Goal: Task Accomplishment & Management: Use online tool/utility

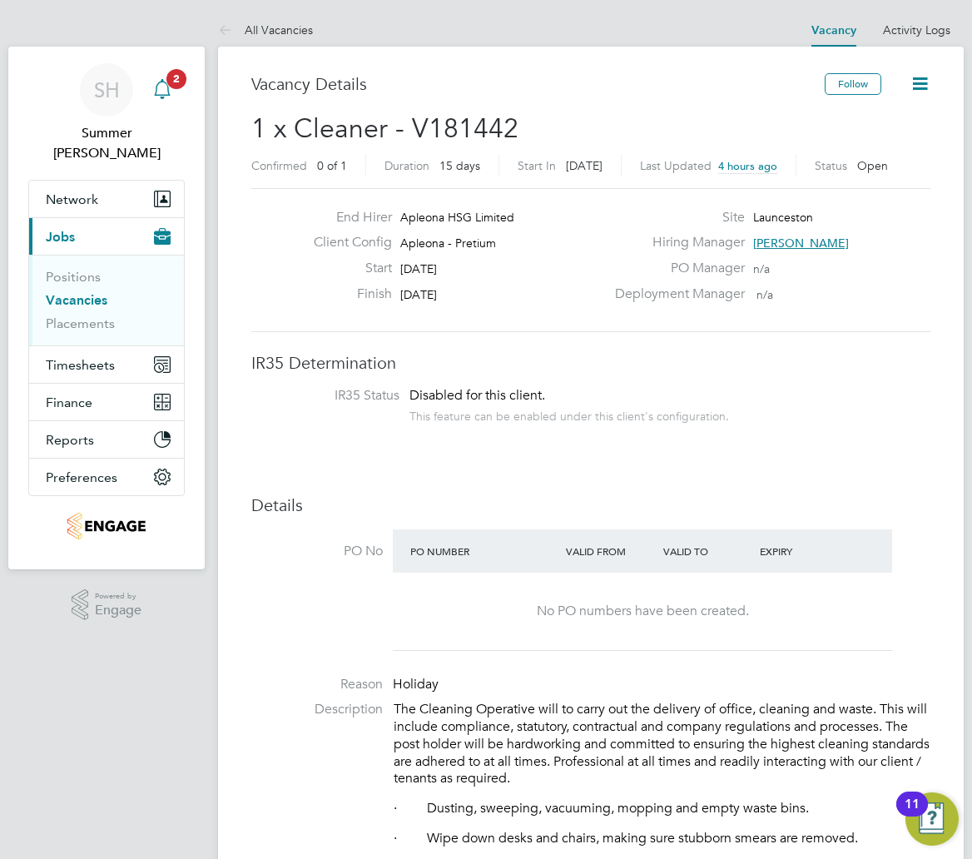
click at [173, 85] on span "2" at bounding box center [176, 79] width 20 height 20
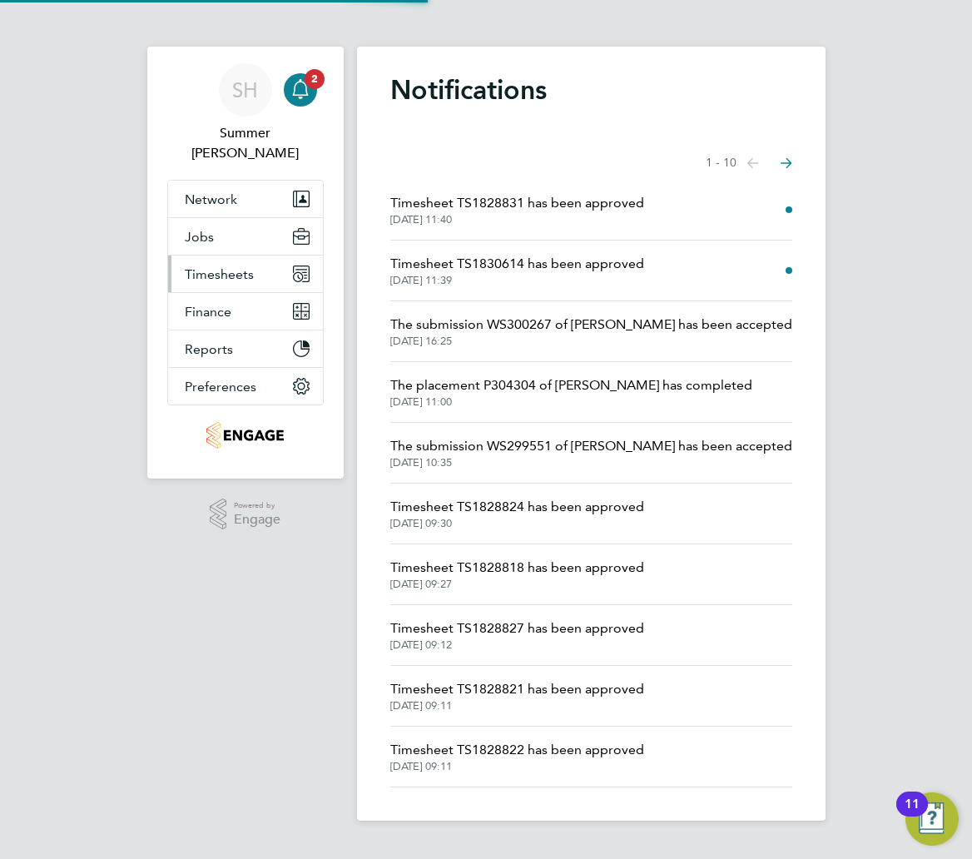
click at [228, 266] on span "Timesheets" at bounding box center [219, 274] width 69 height 16
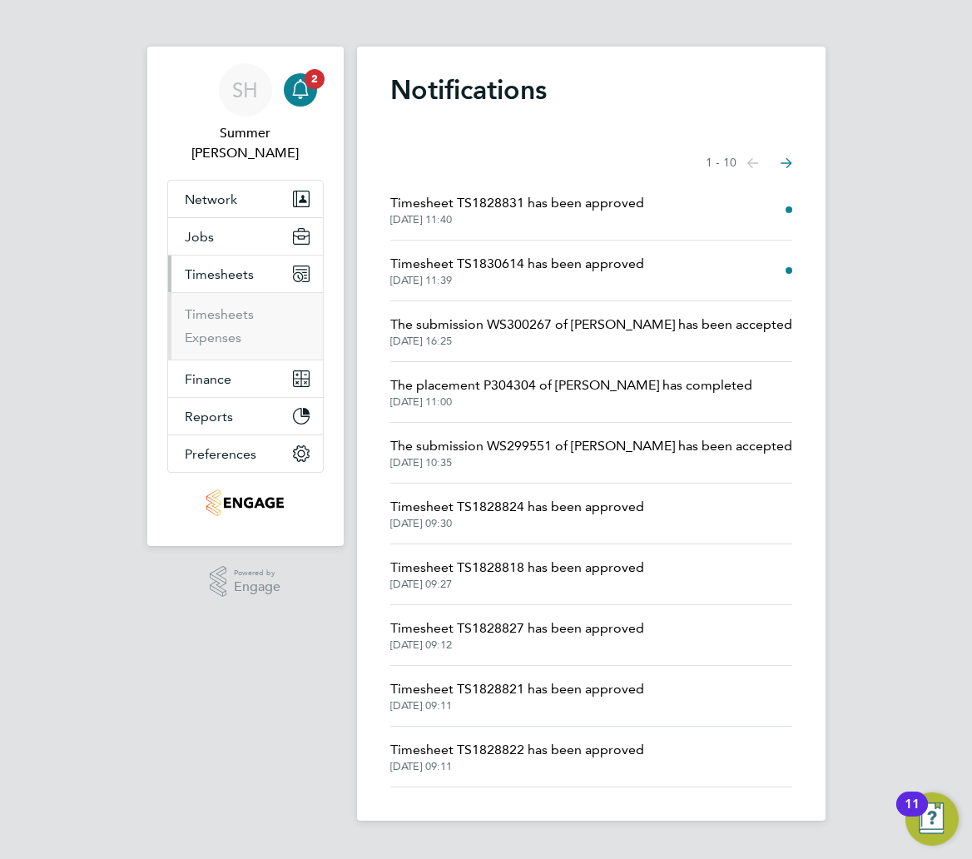
click at [236, 292] on ul "Timesheets Expenses" at bounding box center [245, 325] width 155 height 67
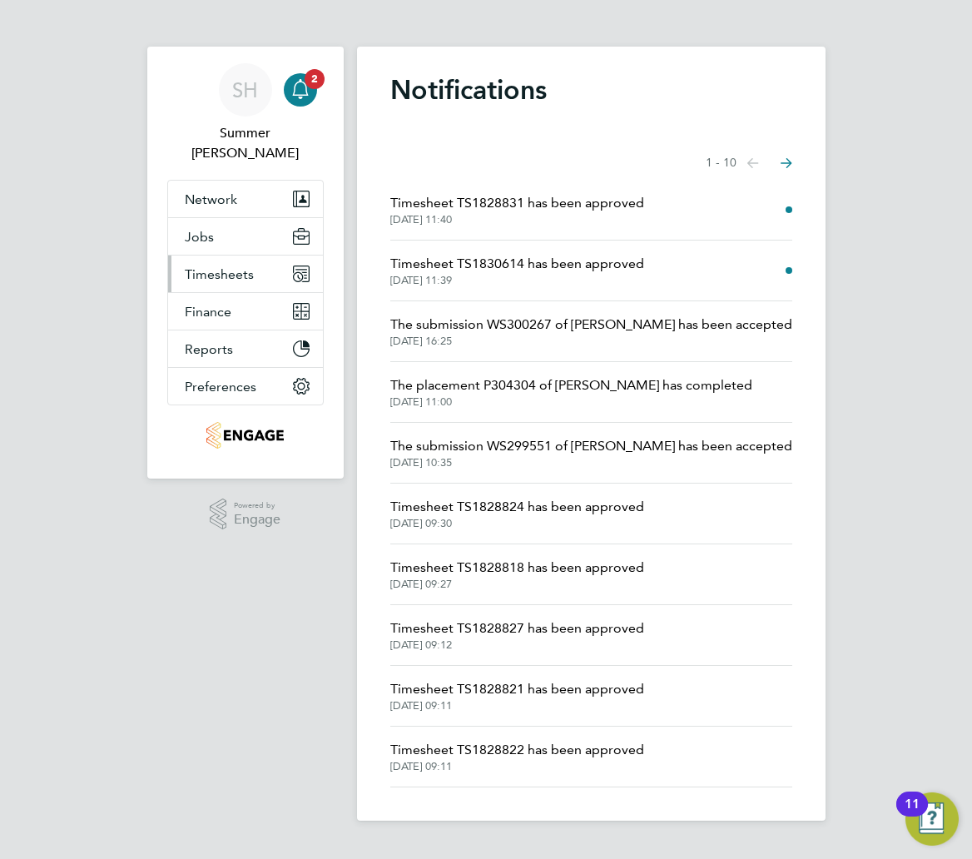
click at [226, 266] on span "Timesheets" at bounding box center [219, 274] width 69 height 16
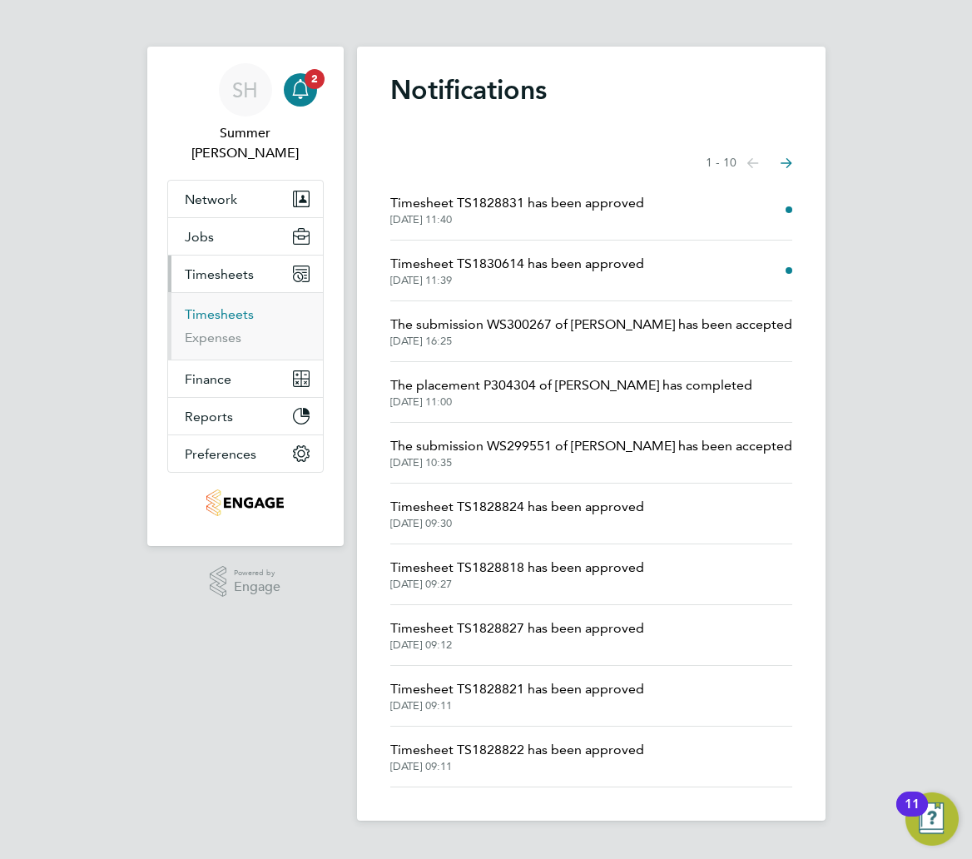
click at [230, 306] on link "Timesheets" at bounding box center [219, 314] width 69 height 16
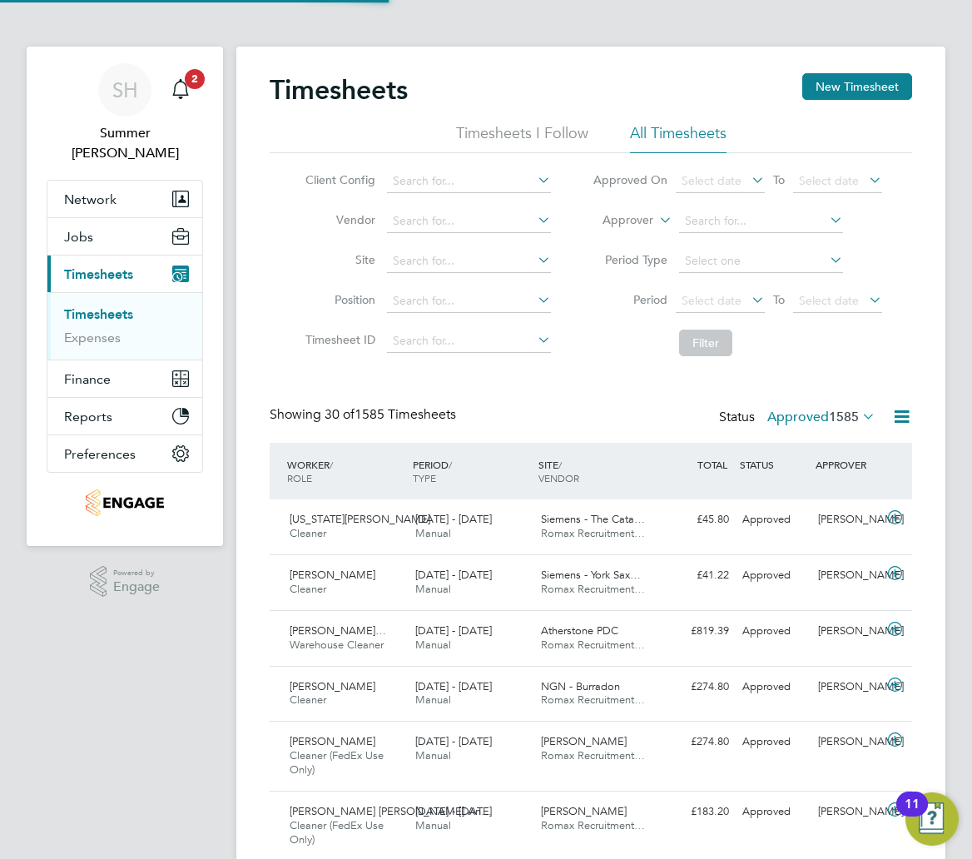
scroll to position [42, 123]
click at [829, 410] on span "1585" at bounding box center [844, 417] width 30 height 17
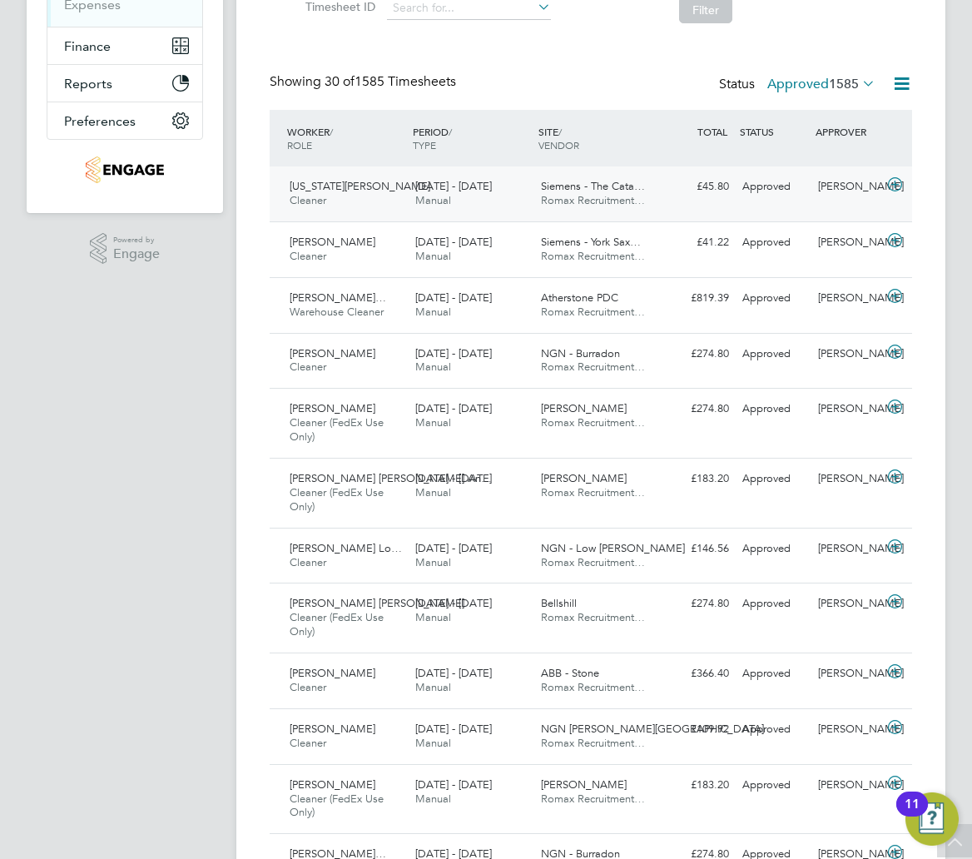
click at [492, 181] on span "[DATE] - [DATE]" at bounding box center [453, 186] width 77 height 14
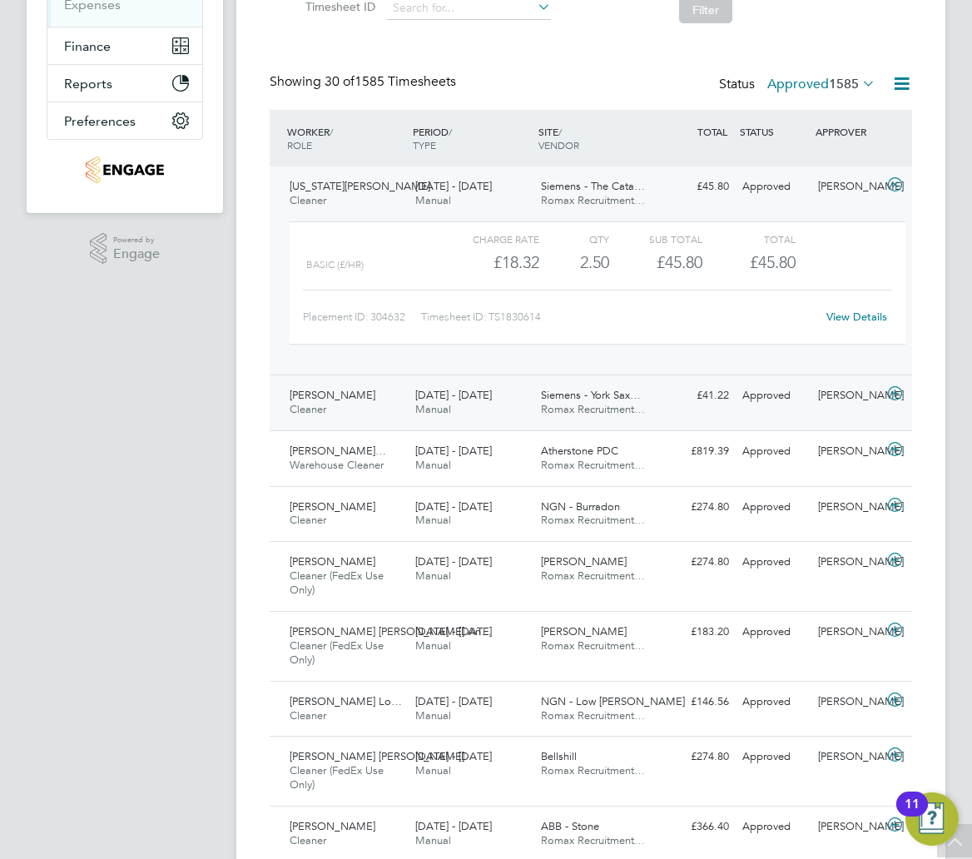
click at [491, 391] on span "[DATE] - [DATE]" at bounding box center [453, 395] width 77 height 14
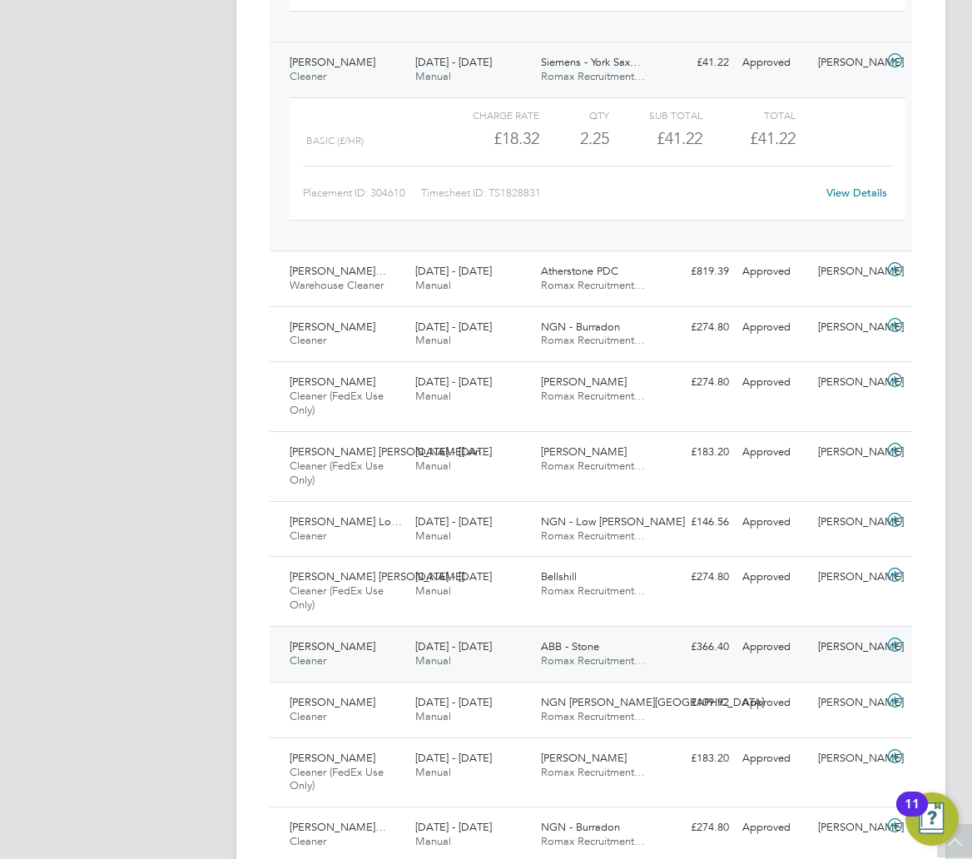
click at [574, 664] on span "Romax Recruitment…" at bounding box center [593, 660] width 104 height 14
